Goal: Find specific page/section: Find specific page/section

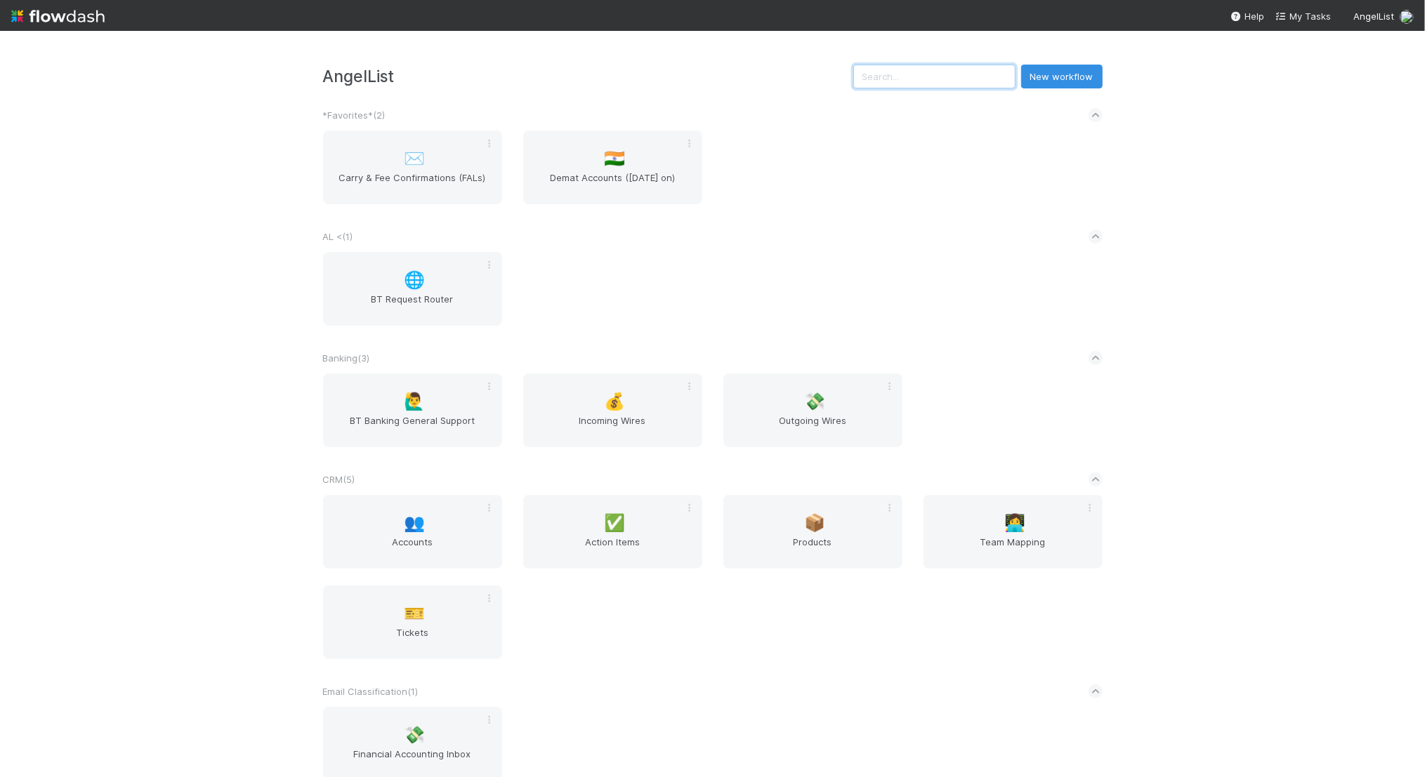
click at [935, 80] on input "text" at bounding box center [934, 77] width 162 height 24
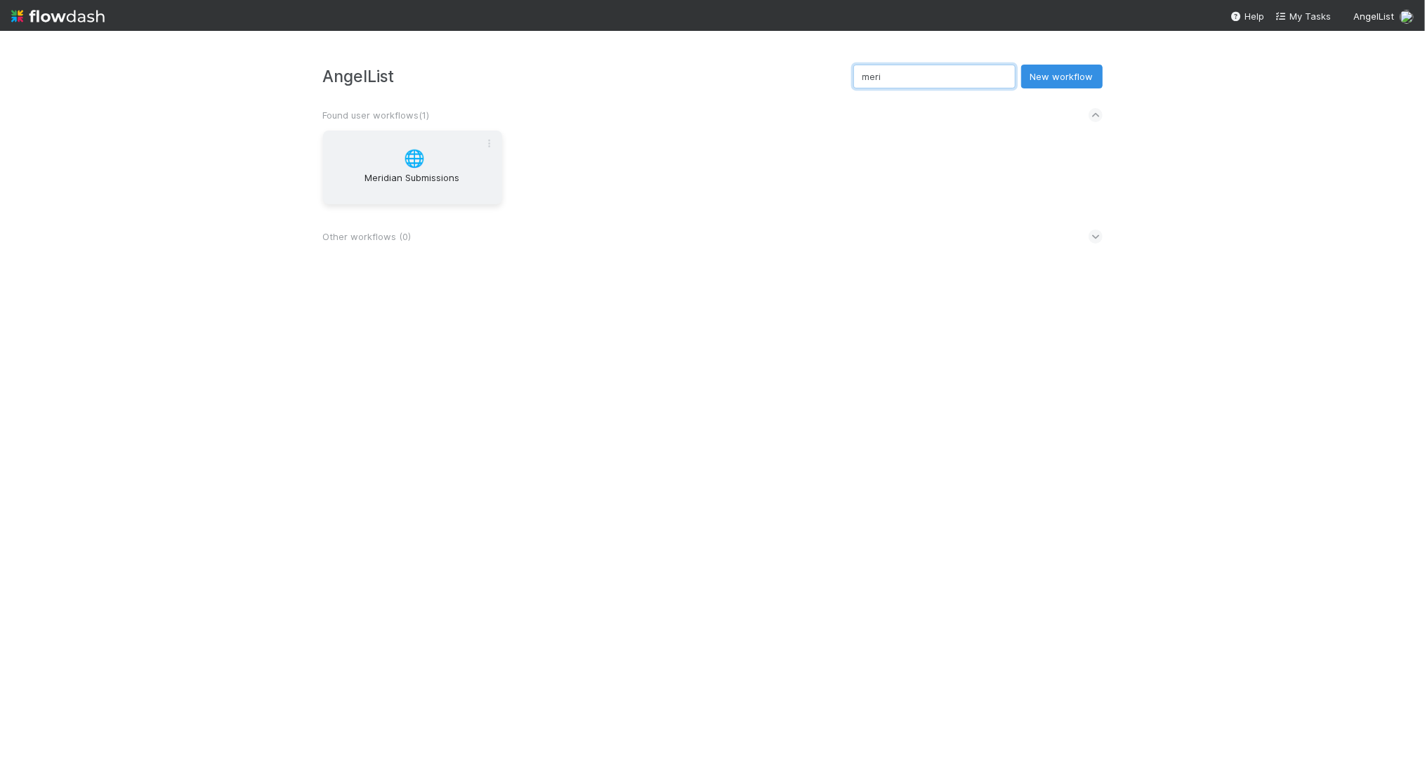
type input "meri"
click at [408, 152] on span "🌐" at bounding box center [414, 159] width 21 height 18
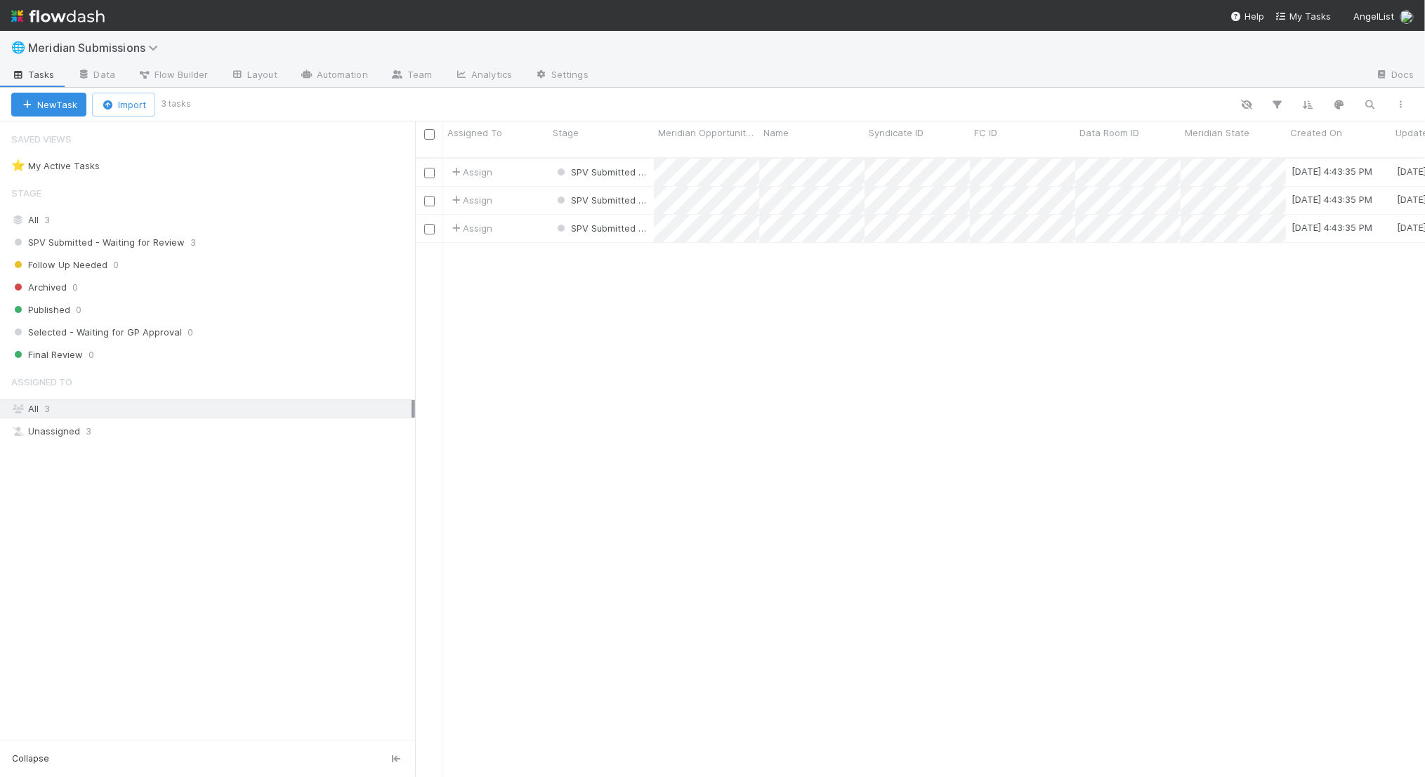
scroll to position [631, 1010]
click at [100, 67] on link "Data" at bounding box center [96, 76] width 60 height 22
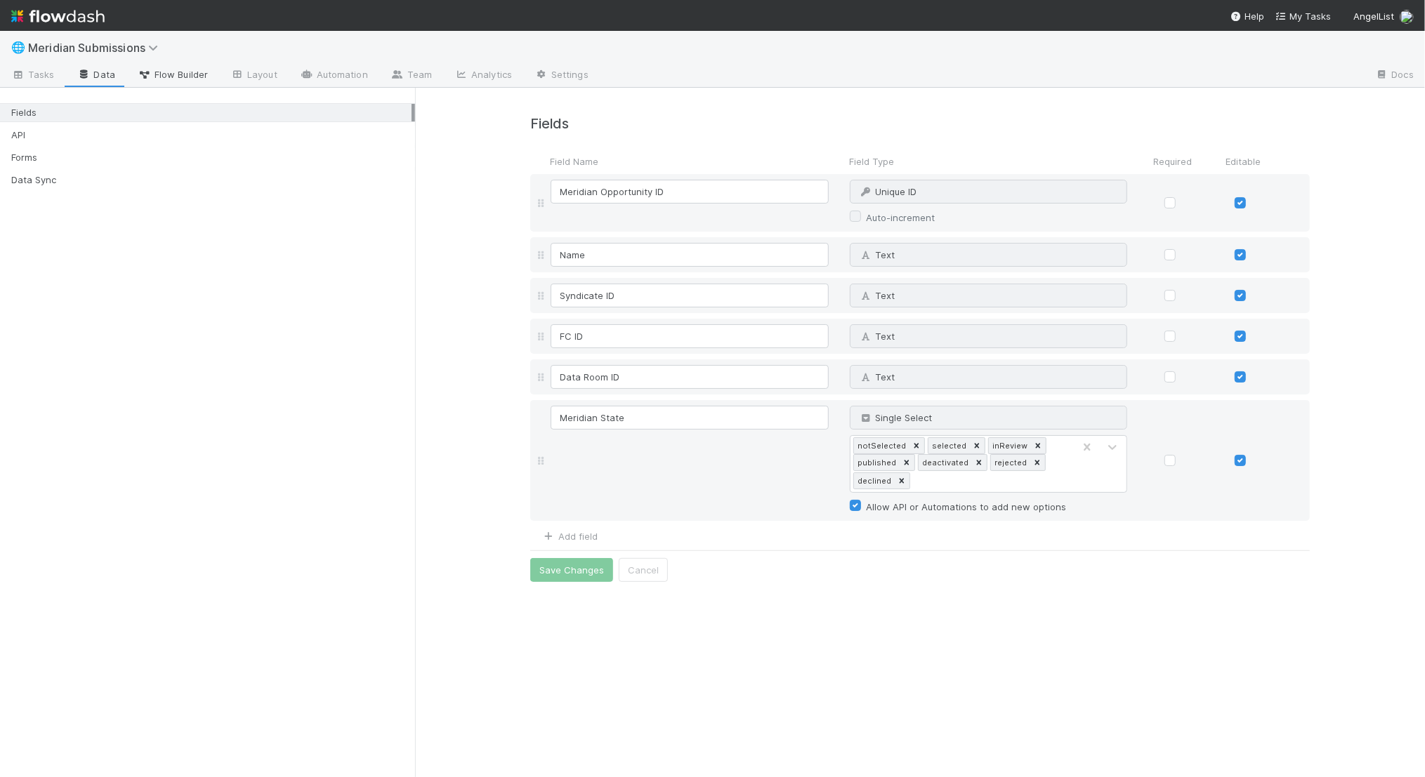
click at [168, 68] on span "Flow Builder" at bounding box center [173, 74] width 70 height 14
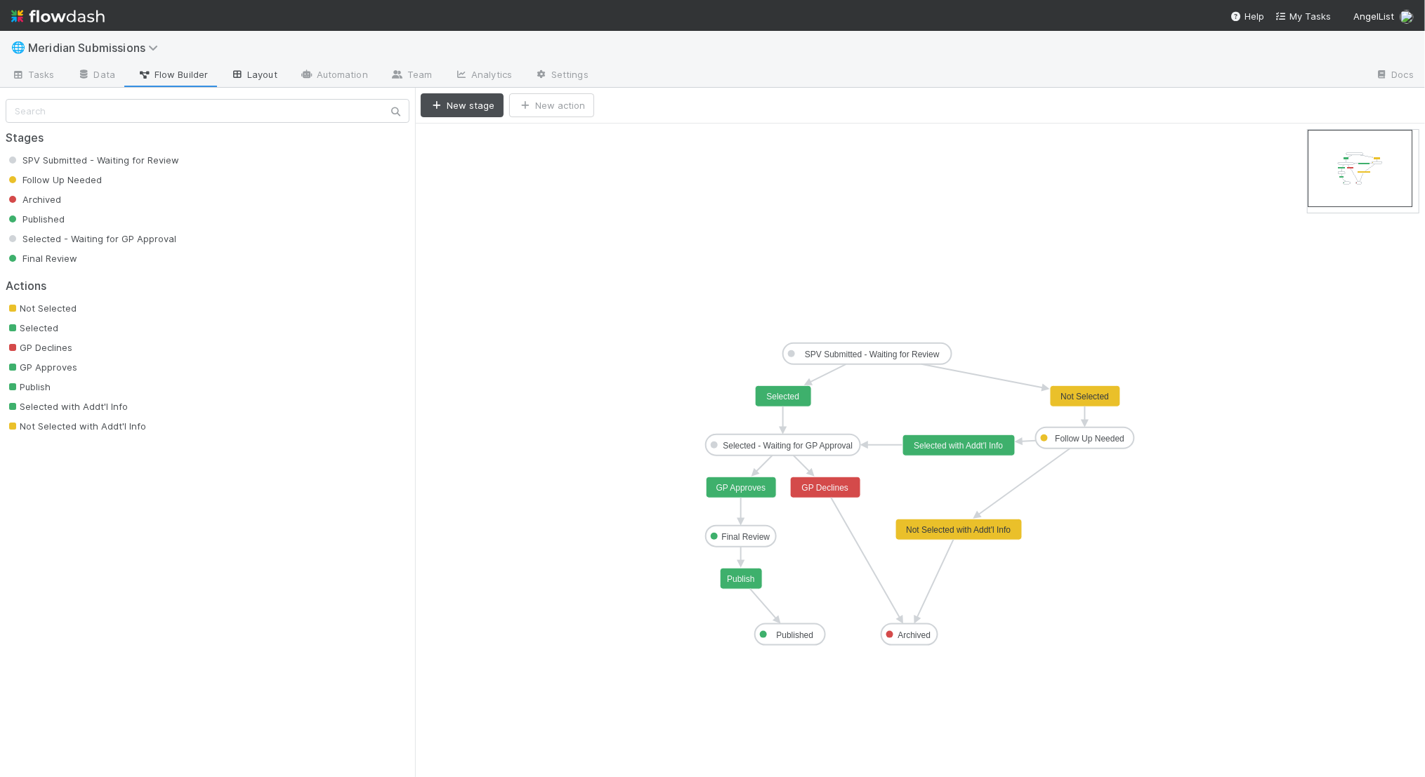
click at [250, 74] on link "Layout" at bounding box center [254, 76] width 70 height 22
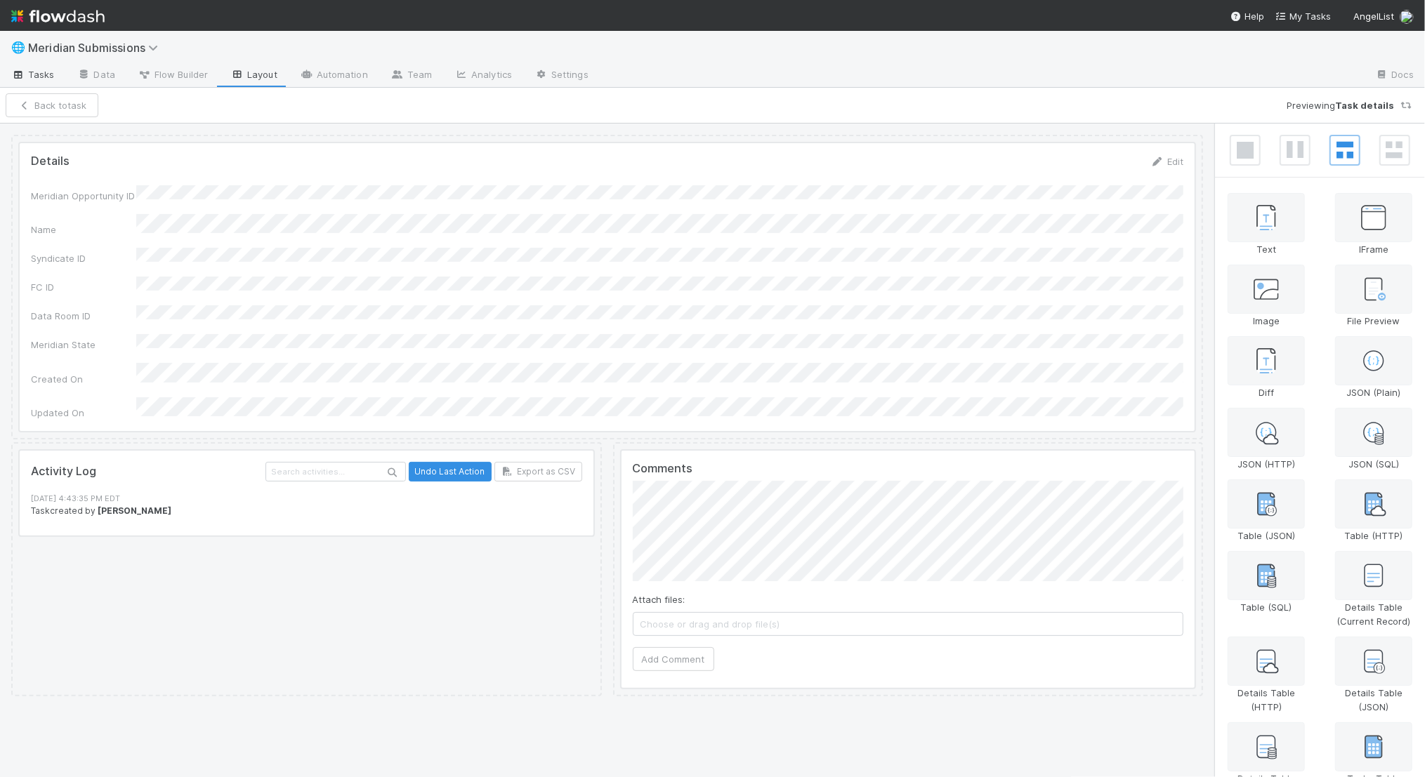
click at [49, 77] on span "Tasks" at bounding box center [33, 74] width 44 height 14
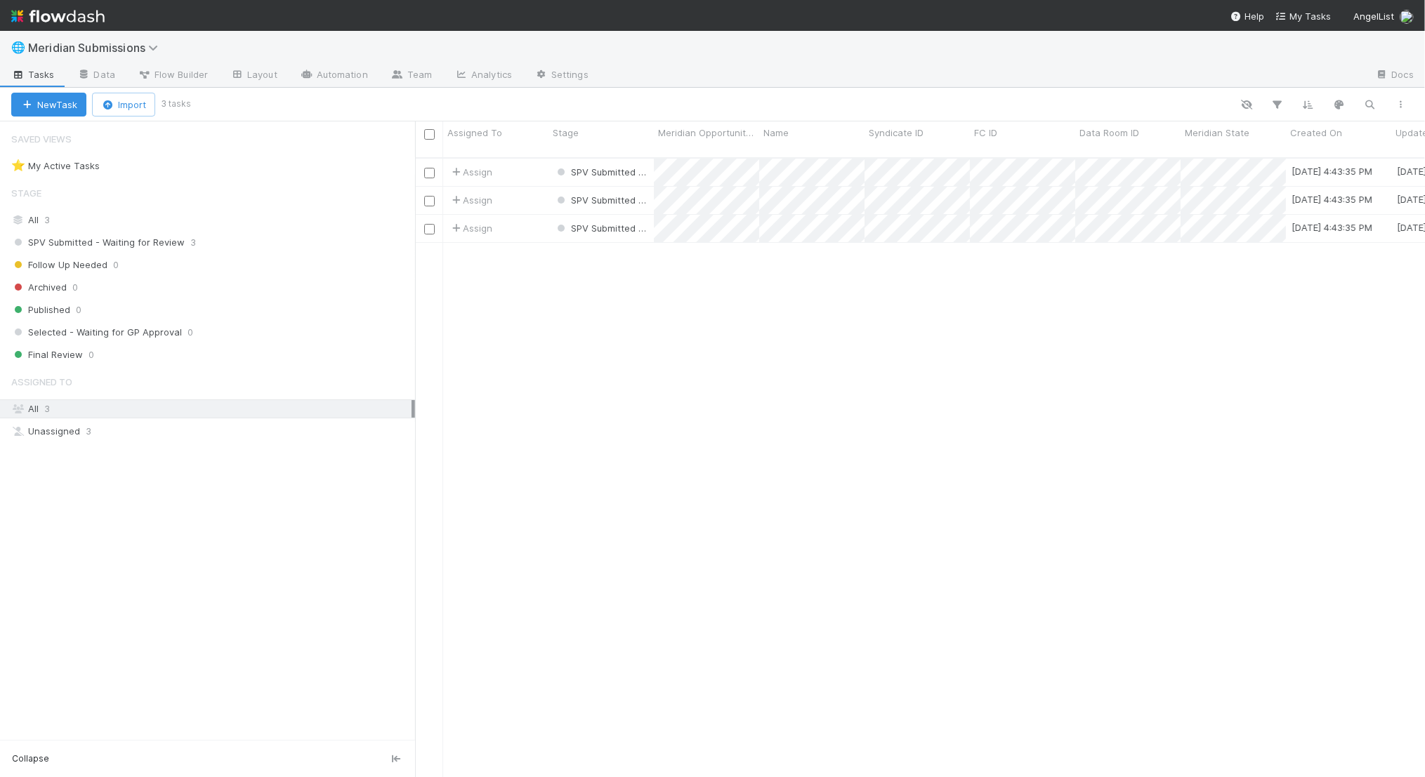
scroll to position [631, 1010]
click at [89, 76] on link "Data" at bounding box center [96, 76] width 60 height 22
